Goal: Transaction & Acquisition: Purchase product/service

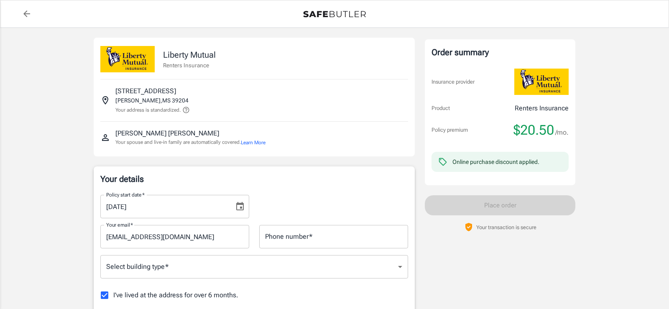
click at [352, 238] on input "Phone number   *" at bounding box center [333, 236] width 149 height 23
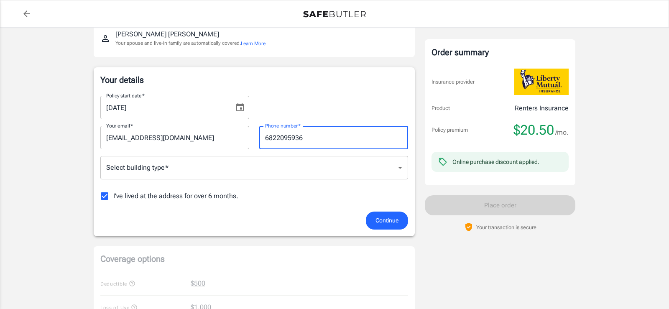
scroll to position [100, 0]
type input "6822095936"
click at [401, 169] on body "Policy premium $ 20.50 /mo Liberty Mutual Renters Insurance 1595 W HIGHLAND DR …" at bounding box center [334, 295] width 669 height 791
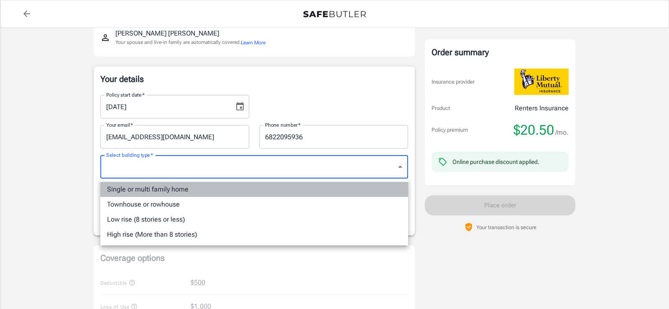
click at [256, 189] on li "Single or multi family home" at bounding box center [254, 189] width 308 height 15
type input "singlefamily"
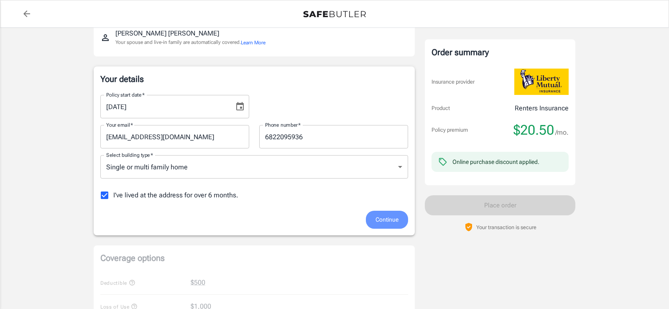
click at [381, 218] on span "Continue" at bounding box center [386, 219] width 23 height 10
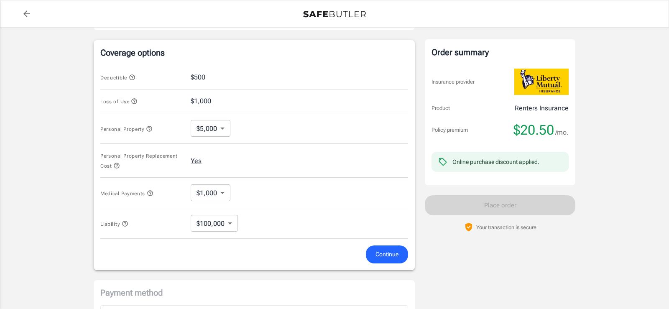
scroll to position [314, 0]
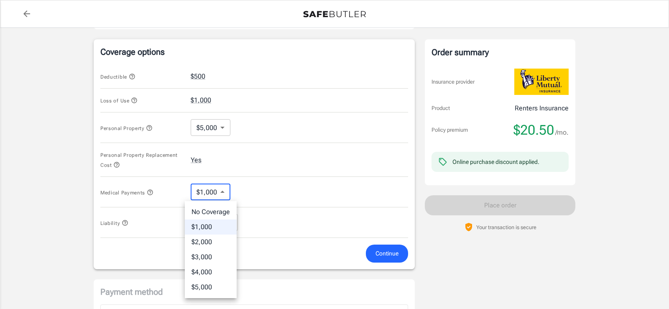
click at [225, 189] on body "Policy premium $ 20.50 /mo Liberty Mutual Renters Insurance 1595 W HIGHLAND DR …" at bounding box center [334, 85] width 669 height 798
click at [230, 215] on li "No Coverage" at bounding box center [211, 211] width 52 height 15
type input "No Coverage"
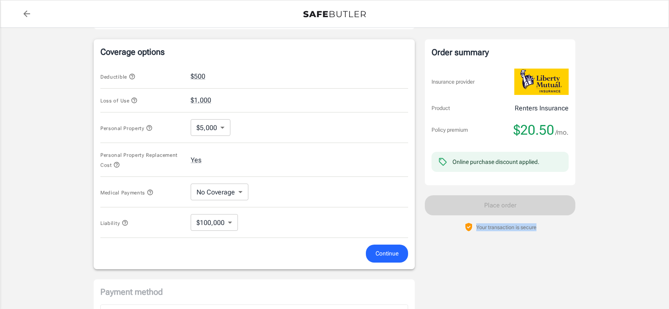
drag, startPoint x: 664, startPoint y: 158, endPoint x: 662, endPoint y: 200, distance: 41.8
click at [662, 199] on div "Policy premium $ 20.50 /mo Liberty Mutual Renters Insurance 1595 W HIGHLAND DR …" at bounding box center [334, 70] width 669 height 712
click at [378, 258] on span "Continue" at bounding box center [386, 253] width 23 height 10
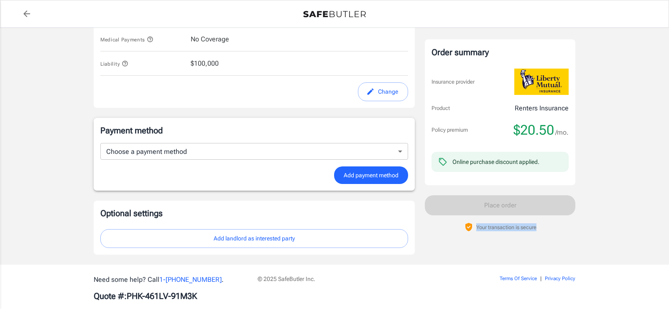
scroll to position [458, 0]
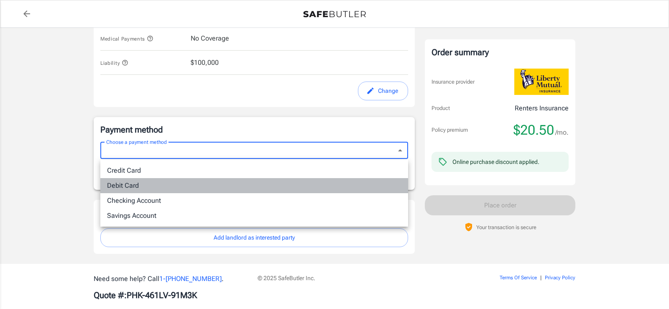
click at [357, 183] on li "Debit Card" at bounding box center [254, 185] width 308 height 15
type input "debit"
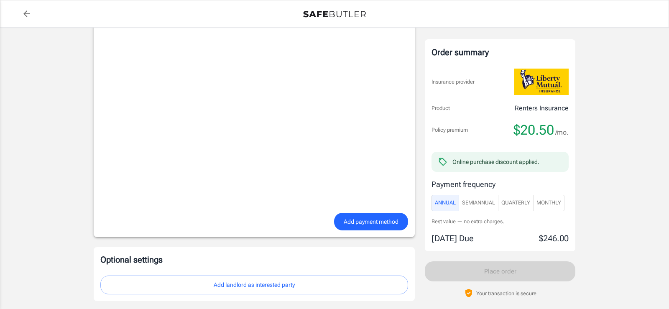
scroll to position [623, 0]
click at [345, 218] on span "Add payment method" at bounding box center [371, 221] width 55 height 10
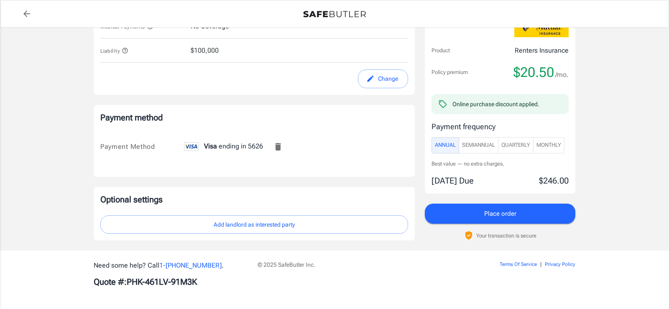
scroll to position [471, 0]
click at [561, 144] on span "Monthly" at bounding box center [548, 145] width 25 height 10
click at [549, 218] on button "Place order" at bounding box center [500, 214] width 151 height 20
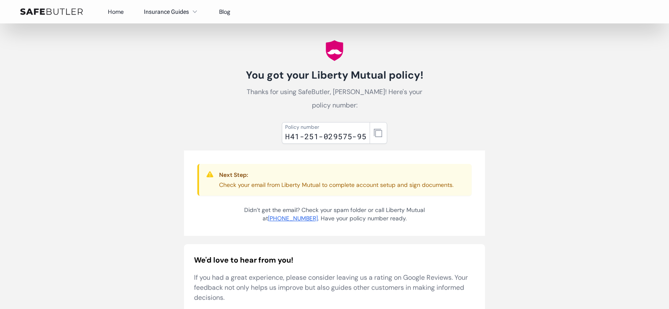
scroll to position [10, 0]
click at [377, 139] on button "button" at bounding box center [379, 134] width 18 height 22
click at [303, 146] on div "Policy number H41-251-029575-95 Next Step: Check your email from Liberty Mutual…" at bounding box center [334, 269] width 301 height 301
